Goal: Task Accomplishment & Management: Use online tool/utility

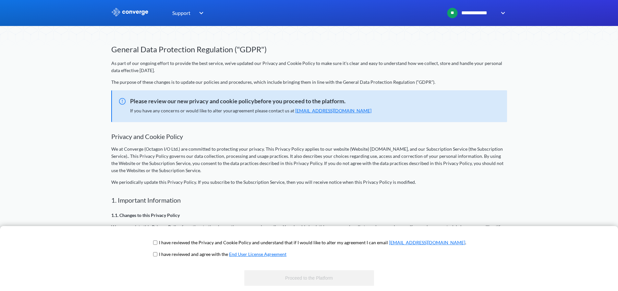
drag, startPoint x: 214, startPoint y: 241, endPoint x: 214, endPoint y: 246, distance: 4.5
click at [214, 241] on p "I have reviewed the Privacy and Cookie Policy and understand that if I would li…" at bounding box center [312, 242] width 307 height 7
click at [201, 256] on p "I have reviewed and agree with the End User License Agreement" at bounding box center [223, 254] width 128 height 7
click at [181, 254] on p "I have reviewed and agree with the End User License Agreement" at bounding box center [223, 254] width 128 height 7
click at [157, 254] on input "checkbox" at bounding box center [155, 254] width 4 height 5
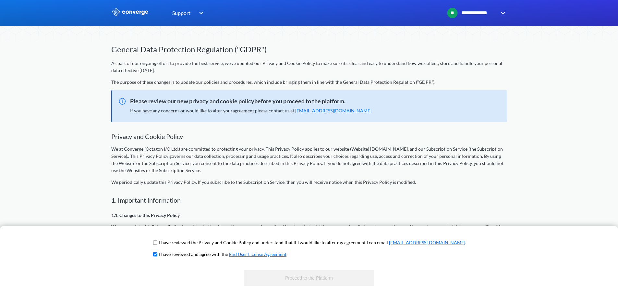
checkbox input "true"
click at [180, 242] on span "I have reviewed the Privacy and Cookie Policy and understand that if I would li…" at bounding box center [309, 245] width 315 height 12
click at [178, 239] on span "I have reviewed the Privacy and Cookie Policy and understand that if I would li…" at bounding box center [309, 245] width 315 height 12
click at [157, 243] on input "checkbox" at bounding box center [155, 242] width 4 height 5
checkbox input "true"
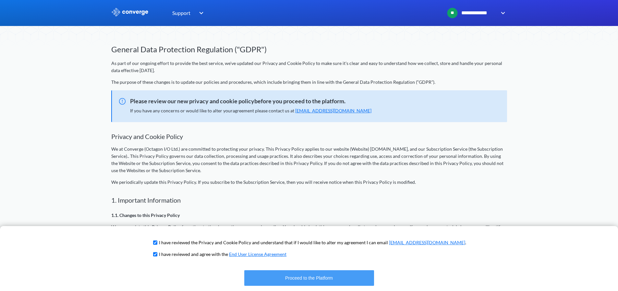
click at [285, 277] on button "Proceed to the Platform" at bounding box center [309, 278] width 130 height 16
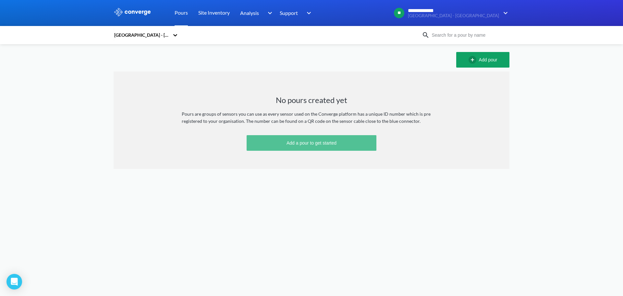
click at [363, 147] on button "Add a pour to get started" at bounding box center [312, 143] width 130 height 16
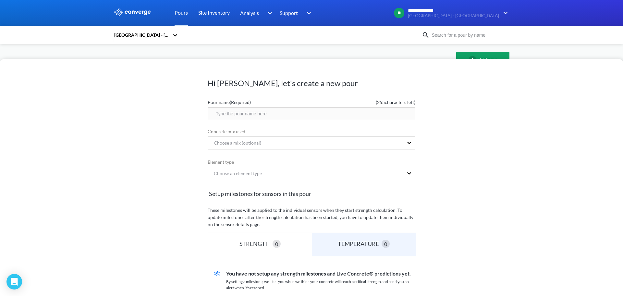
click at [323, 107] on input "text" at bounding box center [312, 113] width 208 height 13
type input "Main Core Raft Pour"
type input "65MPa"
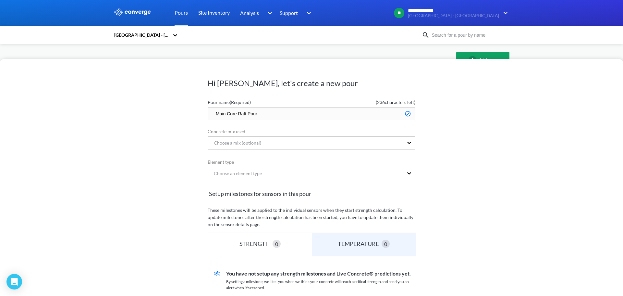
click at [364, 137] on div "Choose a mix (optional)" at bounding box center [305, 143] width 195 height 12
type input "65MPa Raft Mix"
click at [478, 152] on div "Hi [PERSON_NAME], let's create a new pour Pour name (Required) ( 236 characters…" at bounding box center [311, 177] width 623 height 237
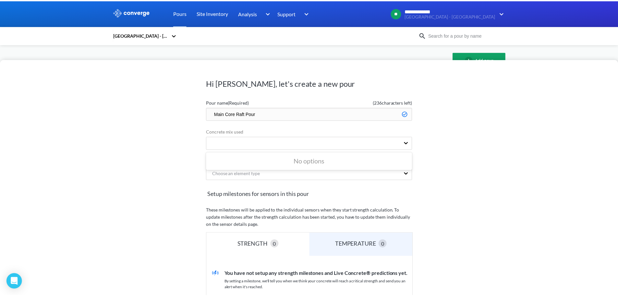
scroll to position [0, 0]
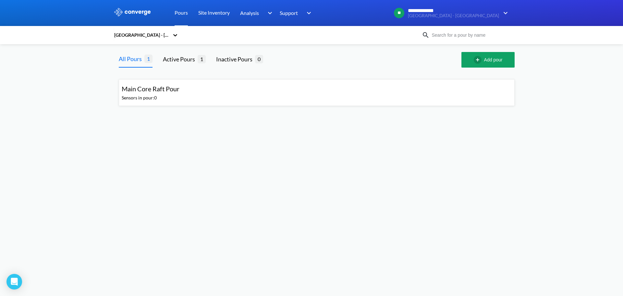
click at [282, 103] on div "Main Core Raft Pour Sensors in pour: 0" at bounding box center [317, 92] width 390 height 21
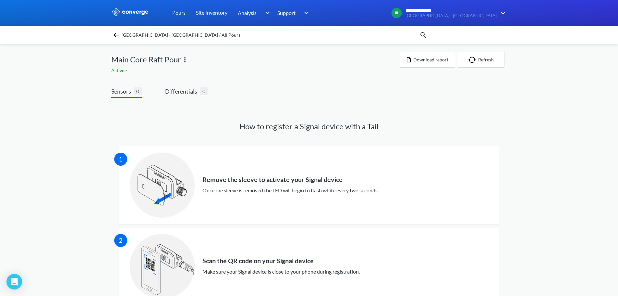
click at [181, 15] on link "Pours" at bounding box center [178, 13] width 13 height 26
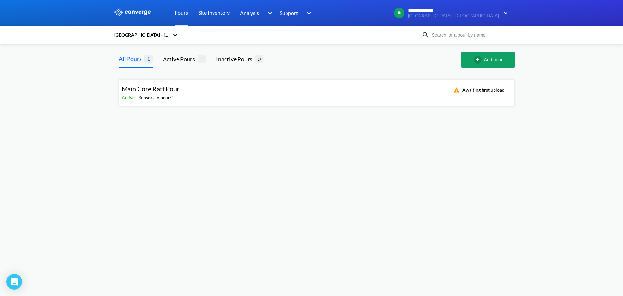
click at [275, 94] on div "Main Core Raft Pour Active - Sensors in pour: 1 Awaiting first upload" at bounding box center [317, 92] width 390 height 21
